Goal: Task Accomplishment & Management: Manage account settings

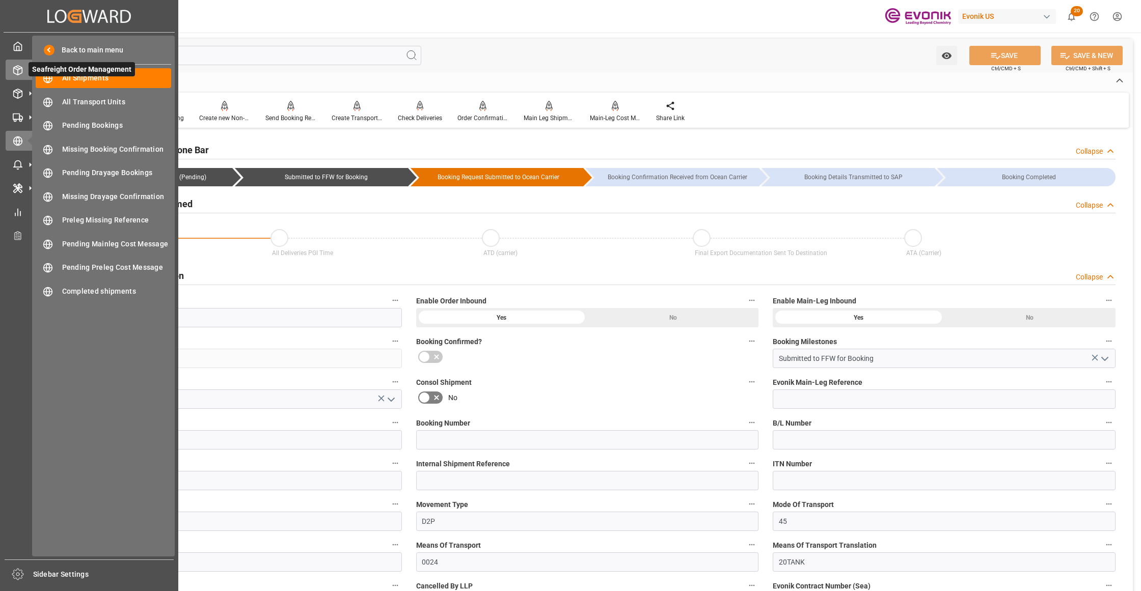
scroll to position [549, 0]
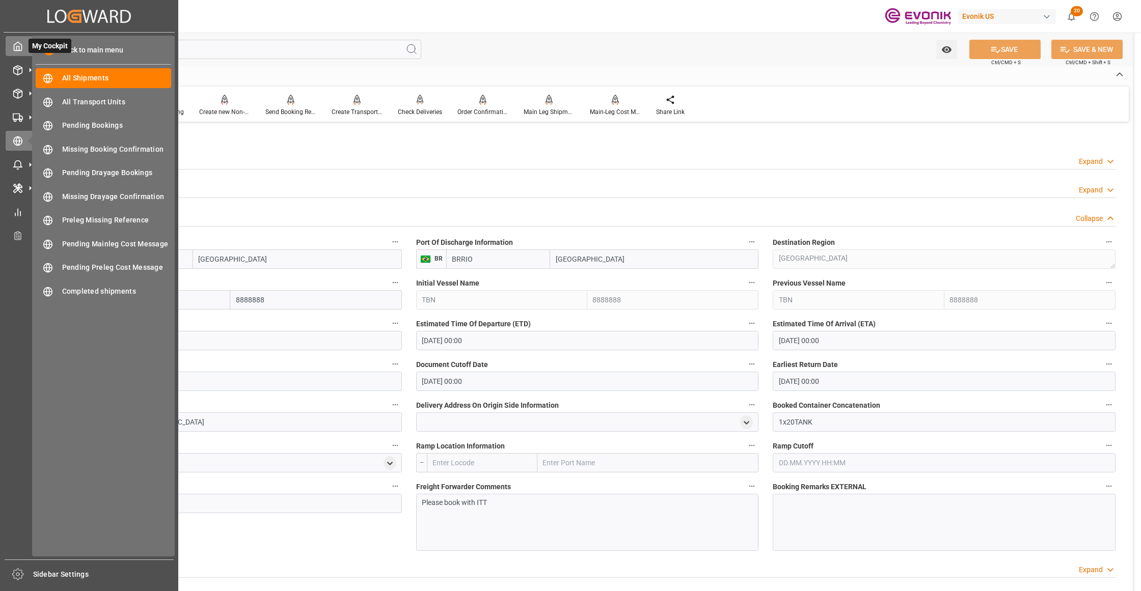
click at [21, 45] on icon at bounding box center [18, 46] width 8 height 9
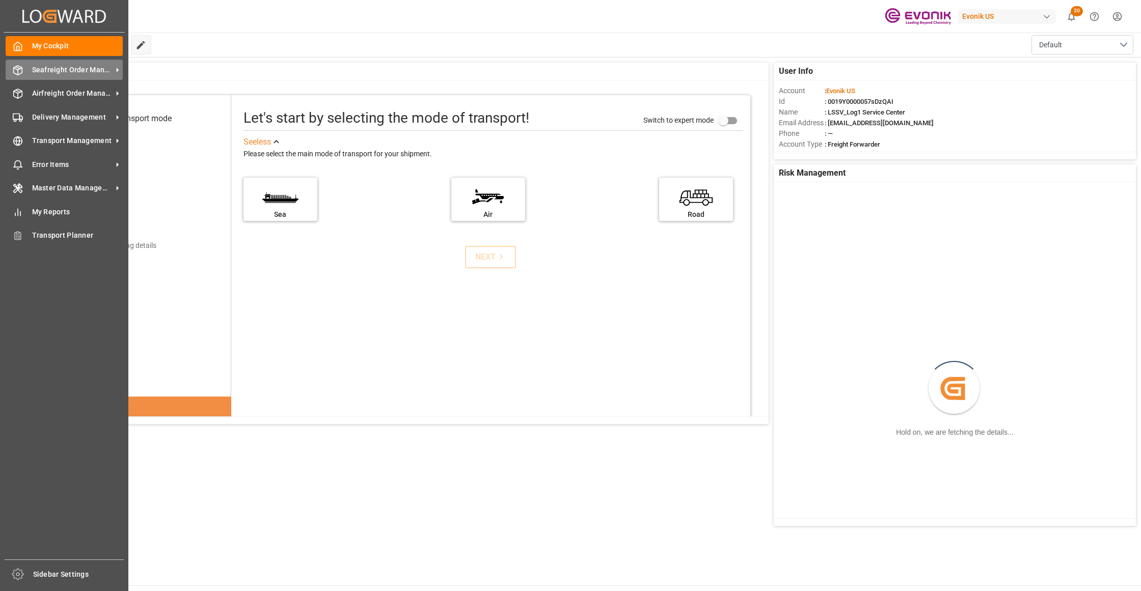
click at [43, 71] on span "Seafreight Order Management" at bounding box center [72, 70] width 80 height 11
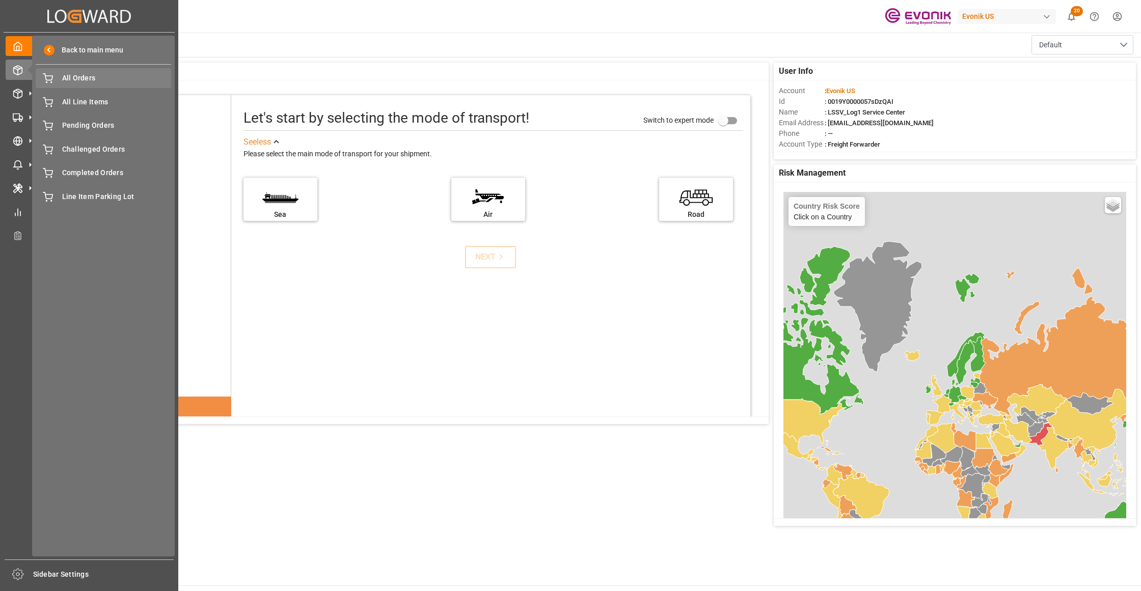
click at [92, 82] on span "All Orders" at bounding box center [117, 78] width 110 height 11
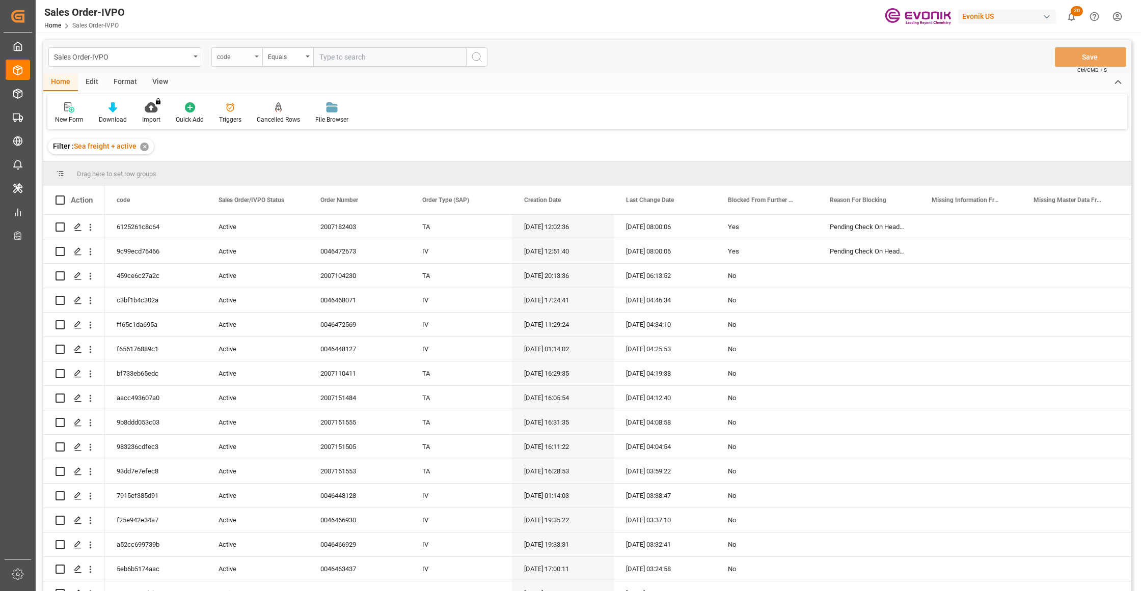
click at [247, 55] on div "code" at bounding box center [234, 56] width 35 height 12
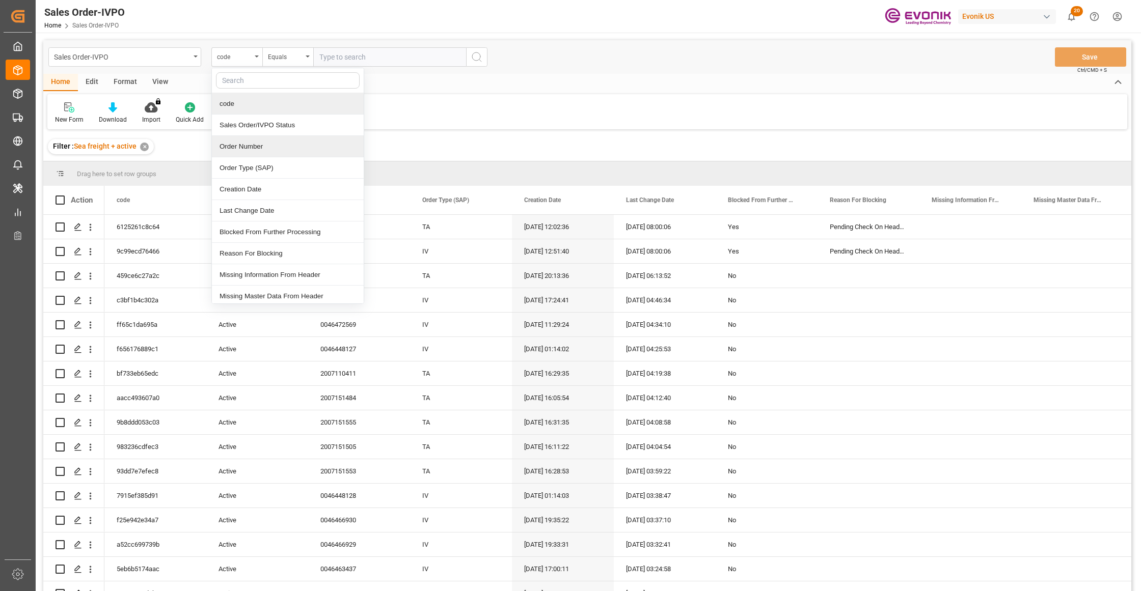
click at [254, 146] on div "Order Number" at bounding box center [288, 146] width 152 height 21
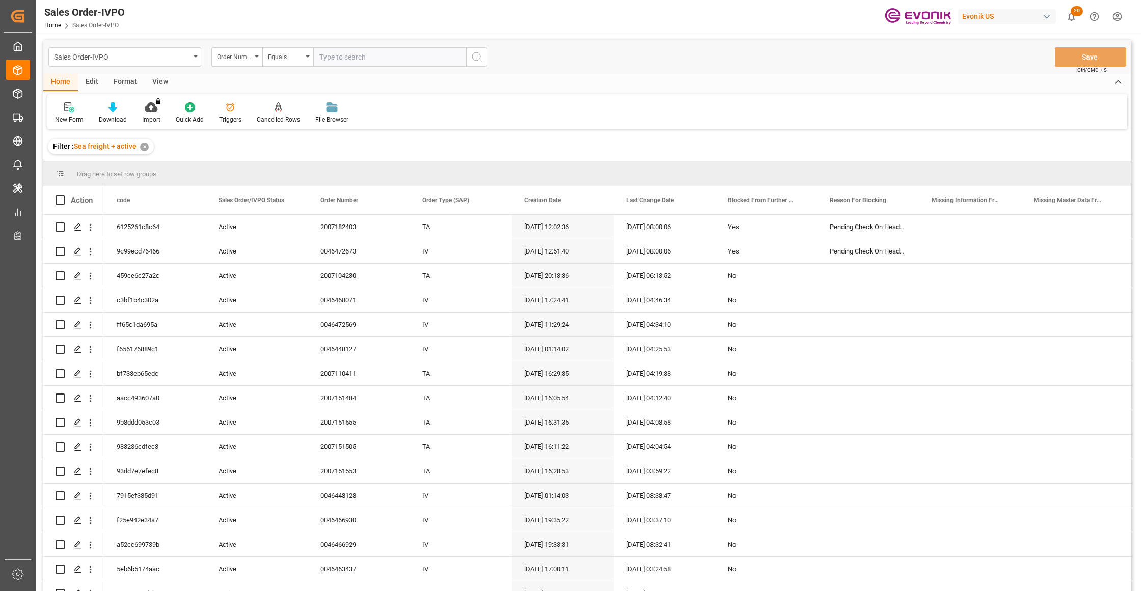
click at [337, 53] on input "text" at bounding box center [389, 56] width 153 height 19
paste input "0046473696"
type input "0046473696"
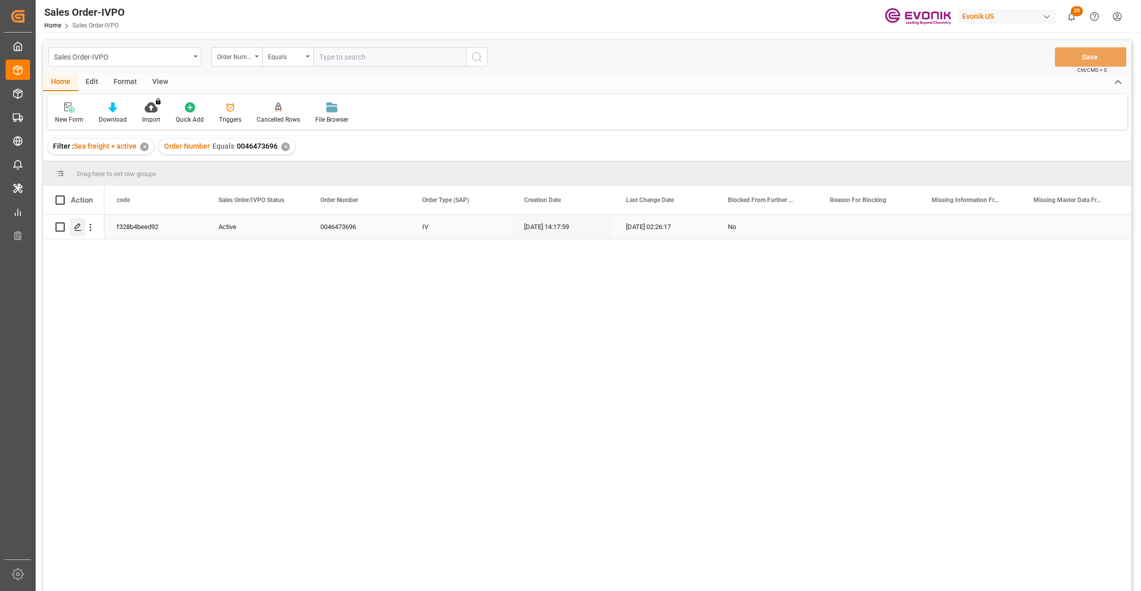
click at [75, 225] on icon "Press SPACE to select this row." at bounding box center [78, 227] width 8 height 8
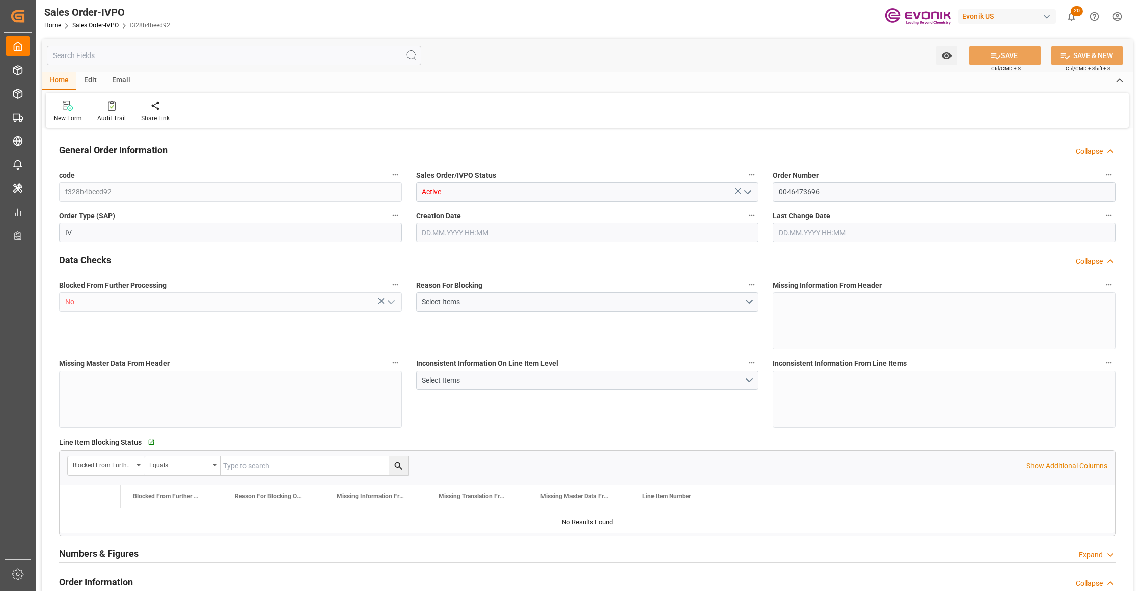
type input "BRSSZ"
type input "[EMAIL_ADDRESS] No: [PHONE_NUMBER]"
type input "0"
type input "1"
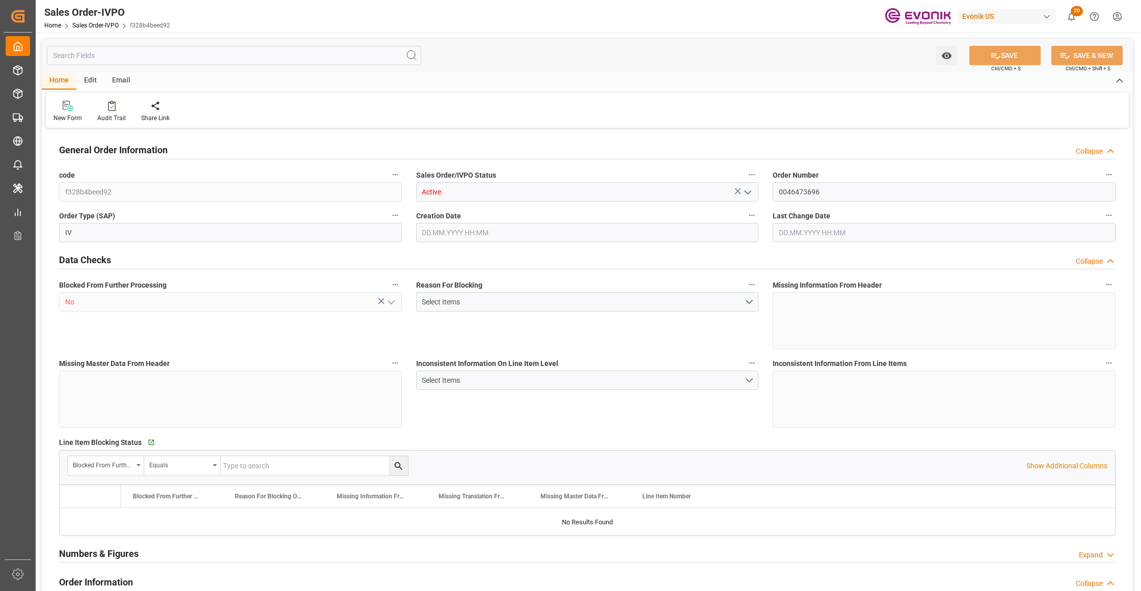
type input "1"
type input "9932.776"
type input "12.6175"
type input "17000"
type input "30"
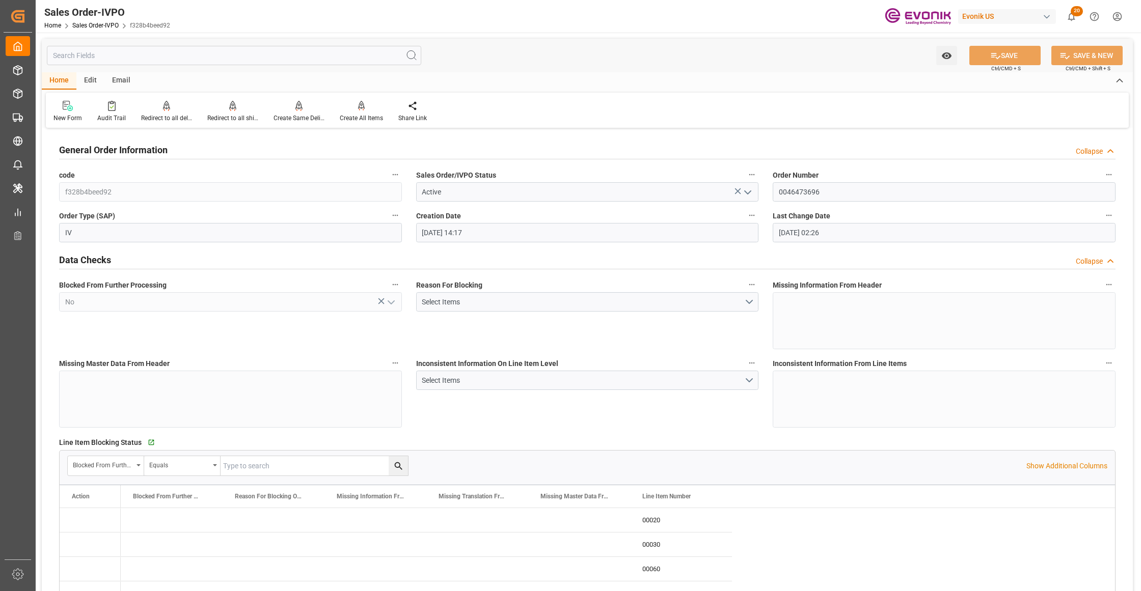
type input "[DATE] 14:17"
type input "[DATE] 02:26"
type input "[EMAIL_ADDRESS] No: [PHONE_NUMBER]"
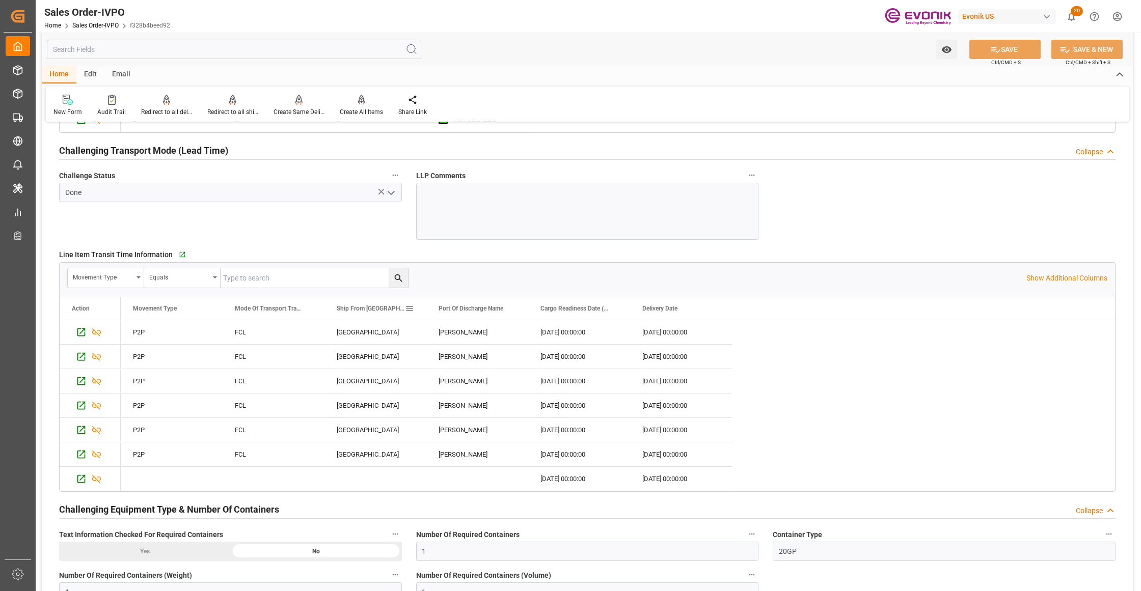
scroll to position [2264, 0]
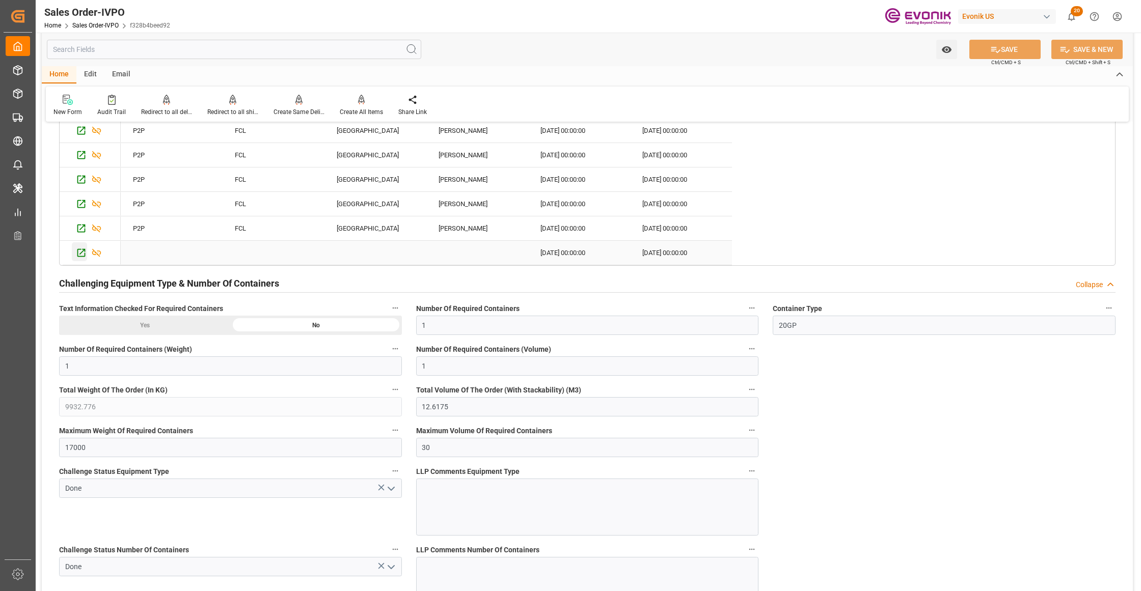
click at [80, 256] on icon "Press SPACE to select this row." at bounding box center [81, 253] width 11 height 11
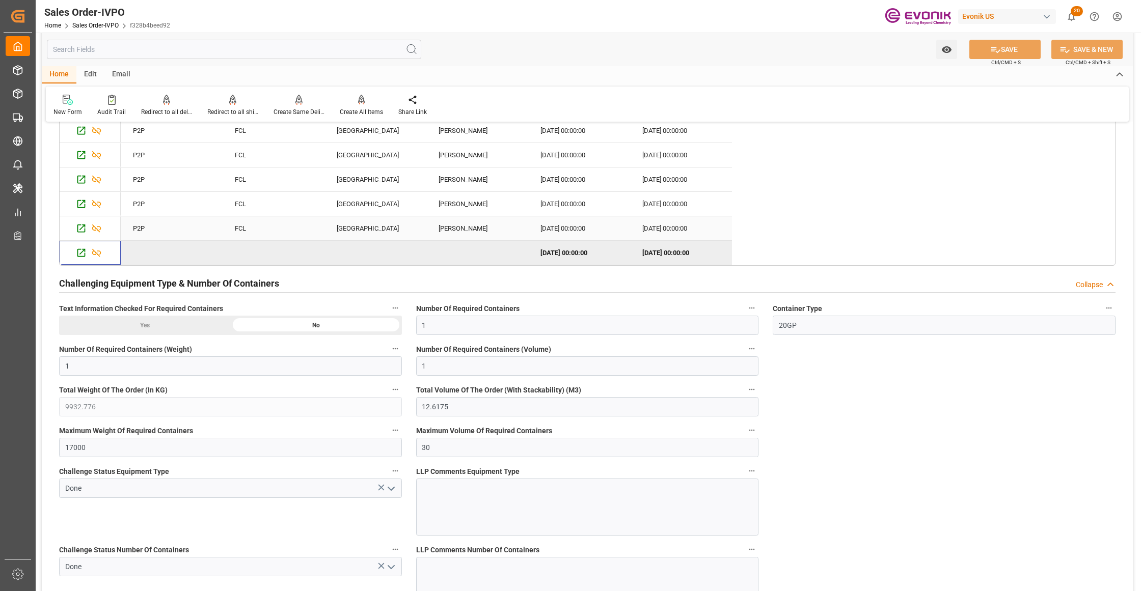
scroll to position [2037, 0]
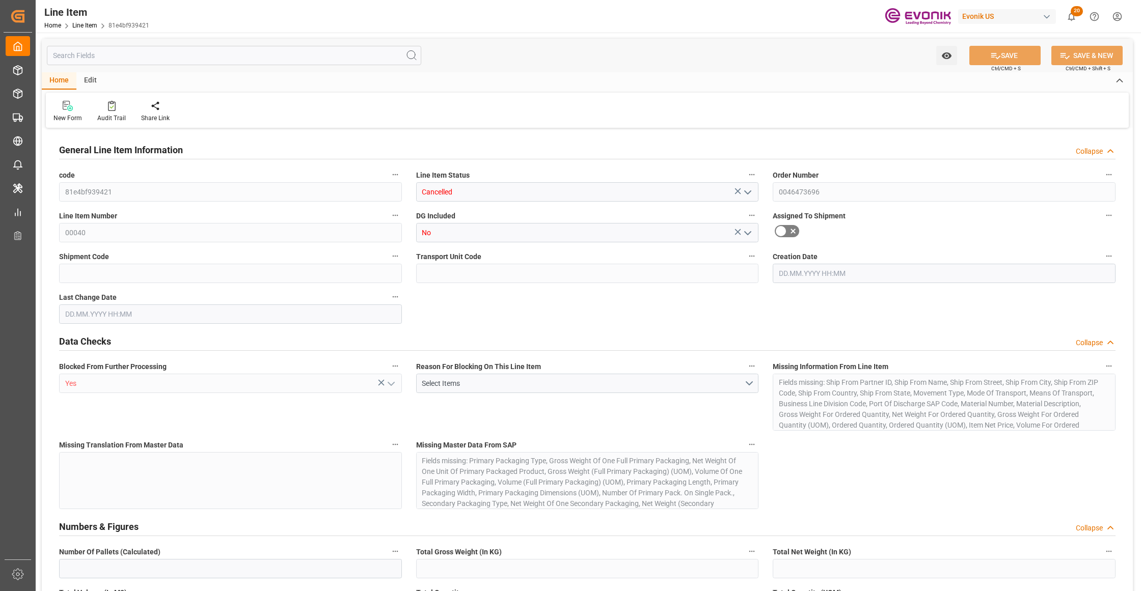
type input "0"
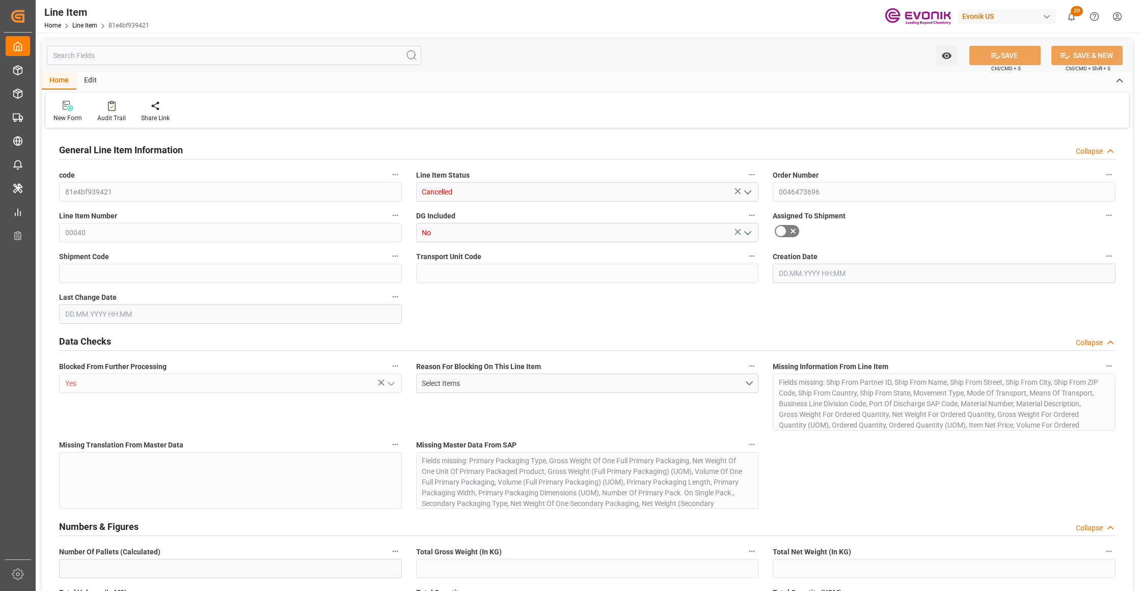
type input "0"
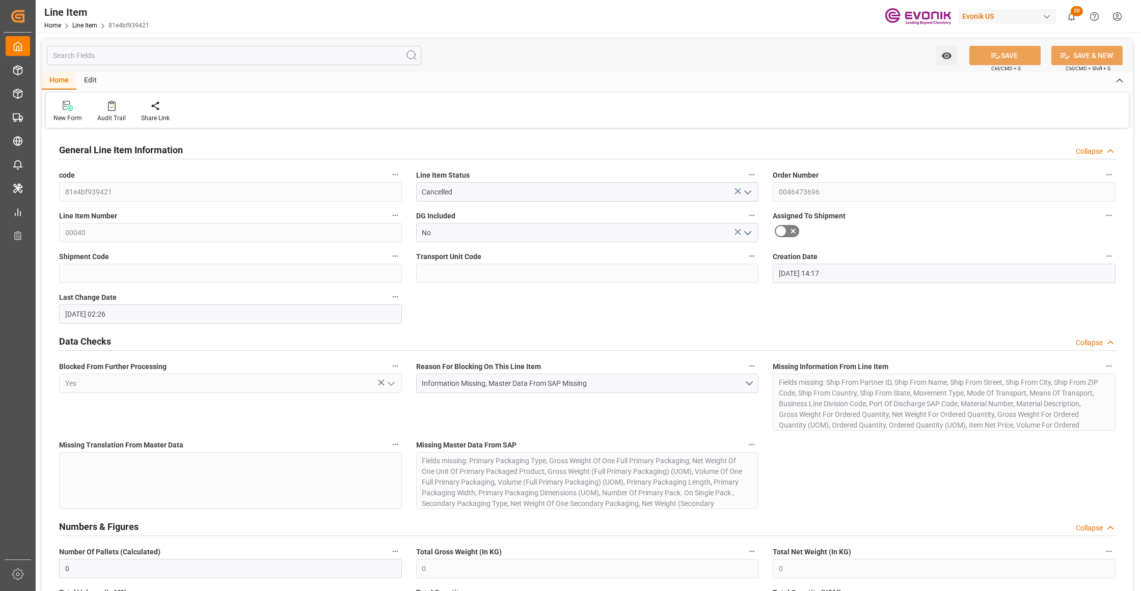
type input "[DATE] 14:17"
type input "[DATE] 02:26"
type input "[DATE]"
type input "17.09.2025"
